Goal: Task Accomplishment & Management: Complete application form

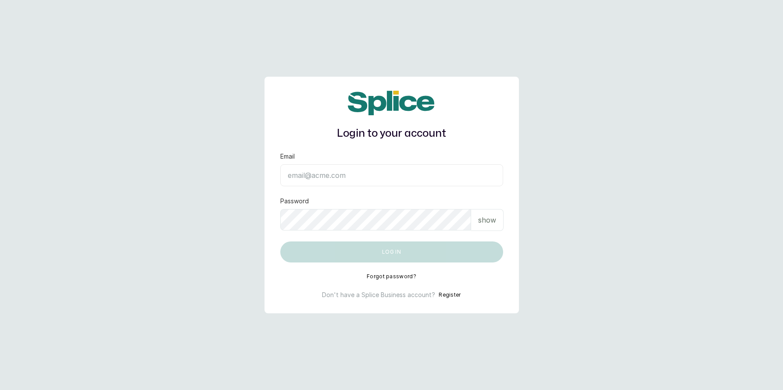
click at [365, 169] on input "Email" at bounding box center [391, 175] width 223 height 22
type input "layo@withsplice.com"
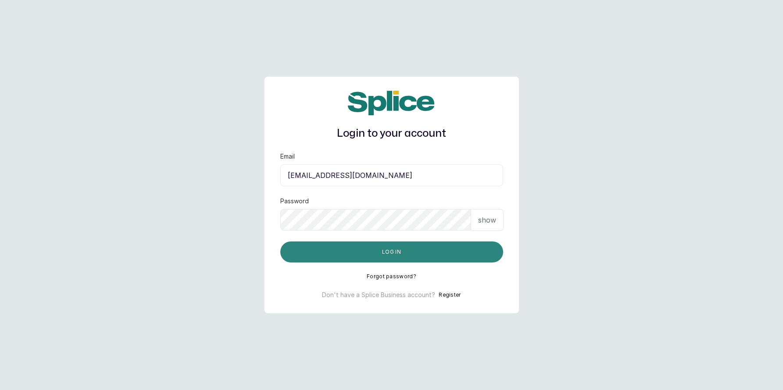
click at [382, 253] on button "Log in" at bounding box center [391, 252] width 223 height 21
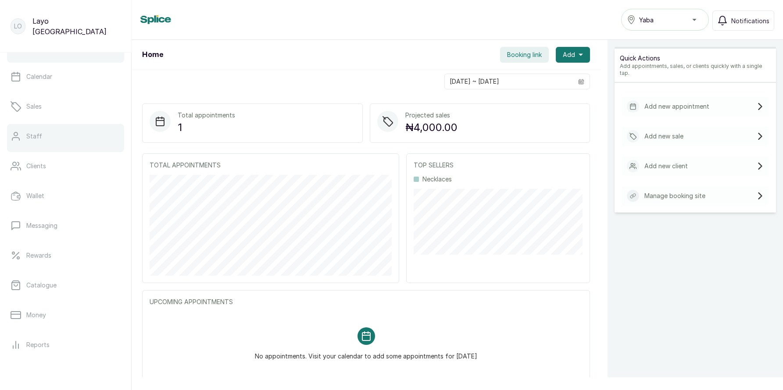
scroll to position [18, 0]
click at [54, 137] on link "Staff" at bounding box center [65, 141] width 117 height 25
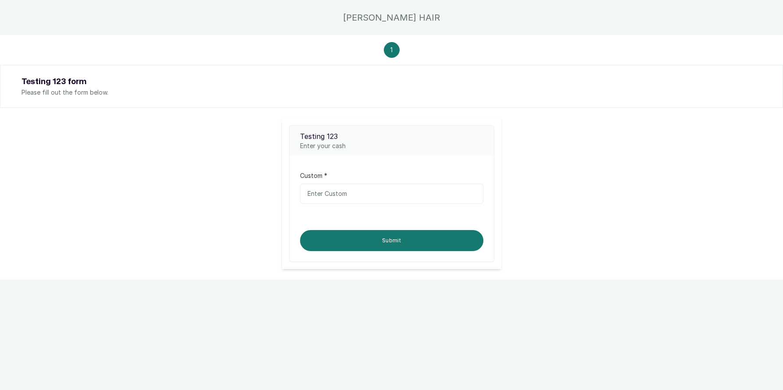
click at [338, 191] on input "text" at bounding box center [391, 194] width 183 height 20
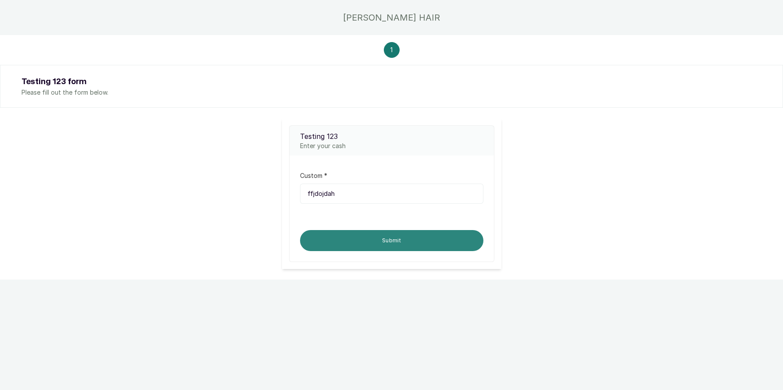
type input "ffjdojdah"
click at [379, 231] on button "Submit" at bounding box center [391, 240] width 183 height 21
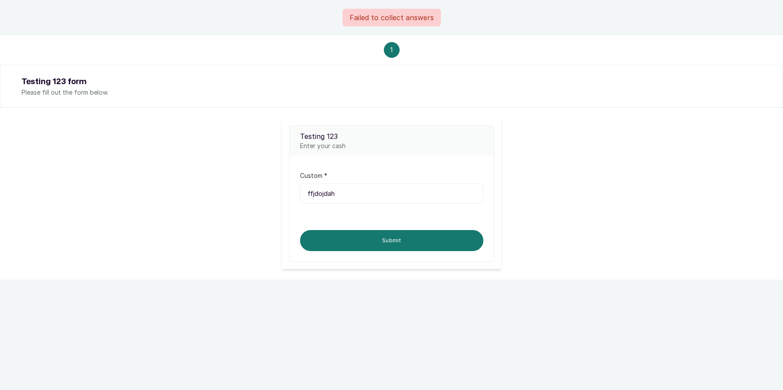
click at [356, 197] on input "ffjdojdah" at bounding box center [391, 194] width 183 height 20
